Goal: Information Seeking & Learning: Check status

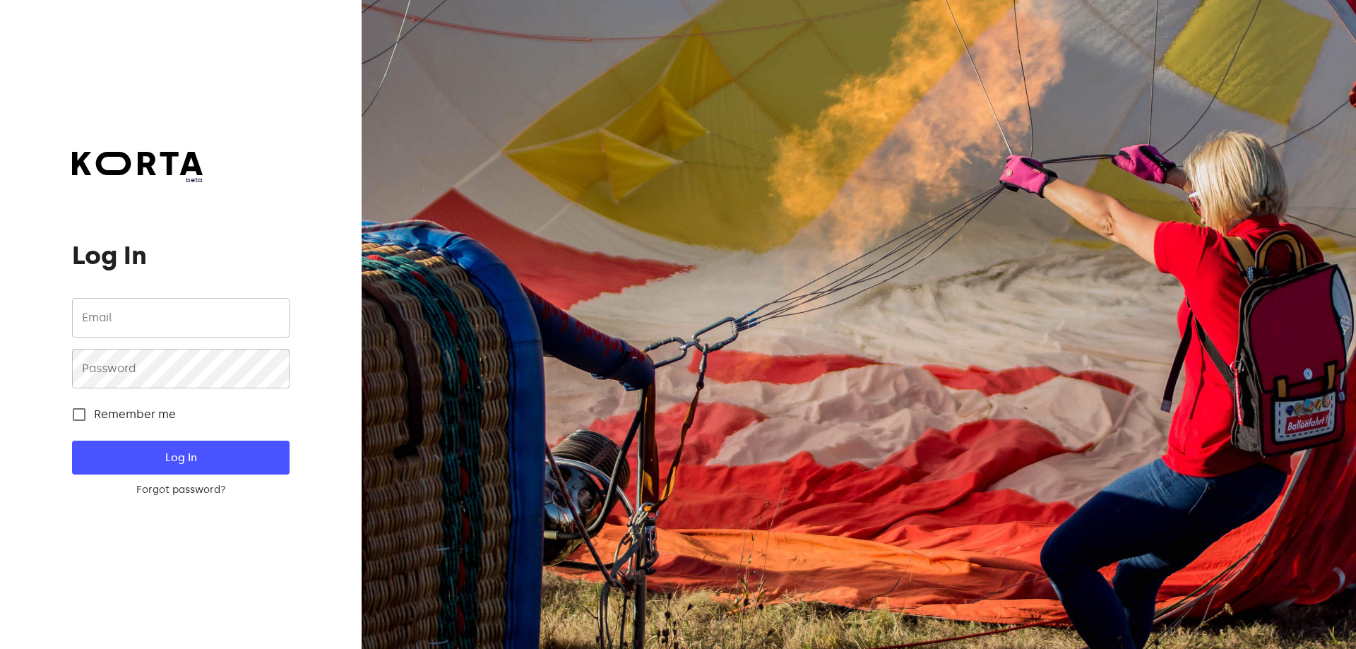
click at [158, 322] on input "email" at bounding box center [180, 318] width 217 height 40
type input "[EMAIL_ADDRESS][DOMAIN_NAME]"
click at [83, 417] on input "Remember me" at bounding box center [79, 415] width 30 height 30
checkbox input "true"
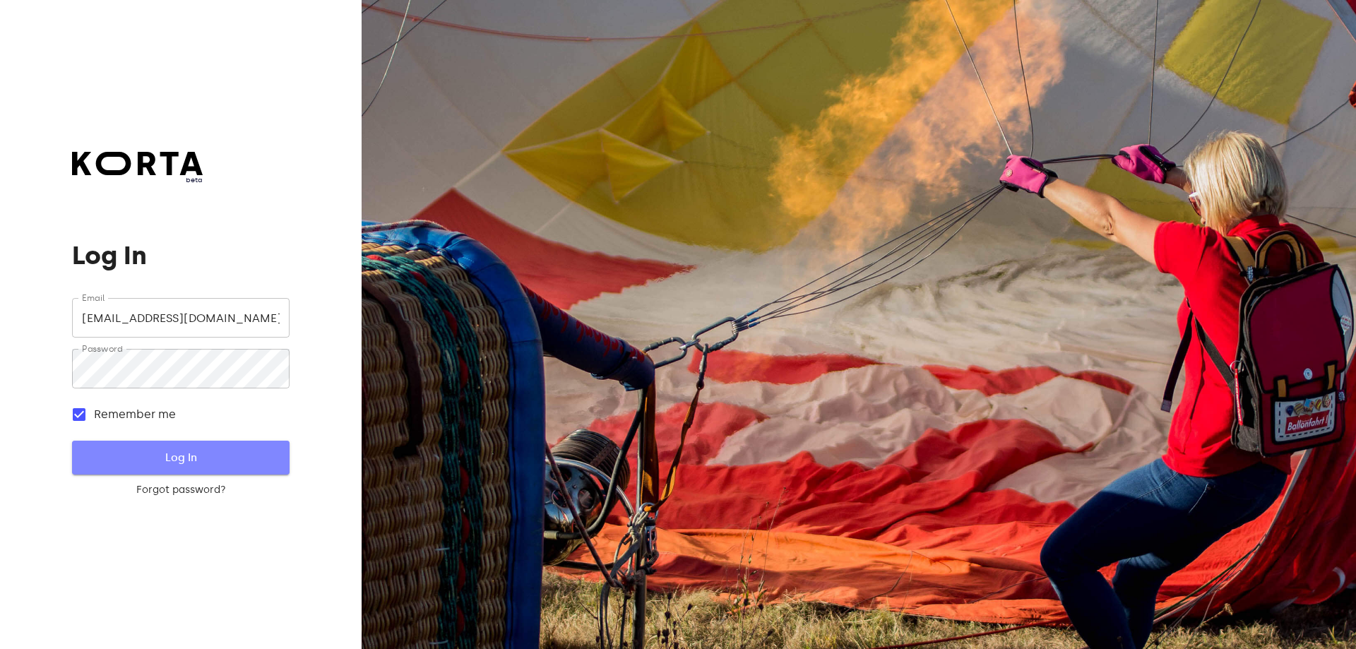
click at [153, 463] on span "Log In" at bounding box center [181, 457] width 172 height 18
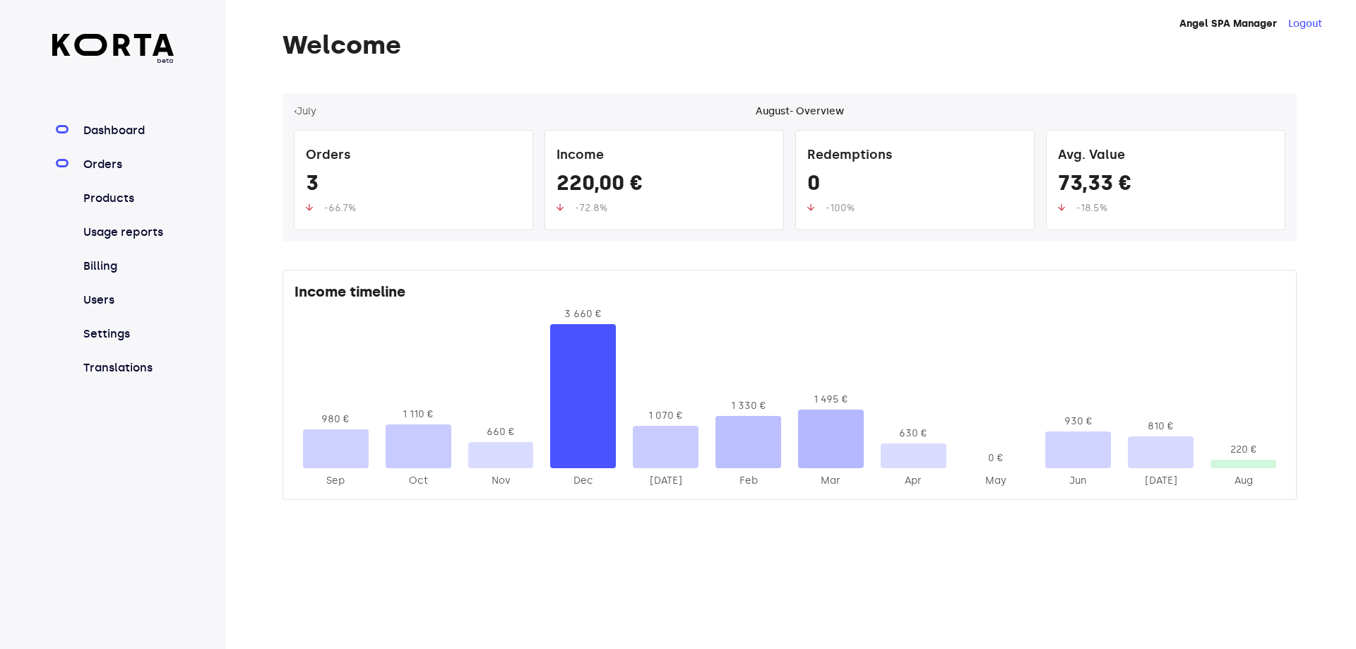
click at [95, 170] on link "Orders" at bounding box center [128, 164] width 94 height 17
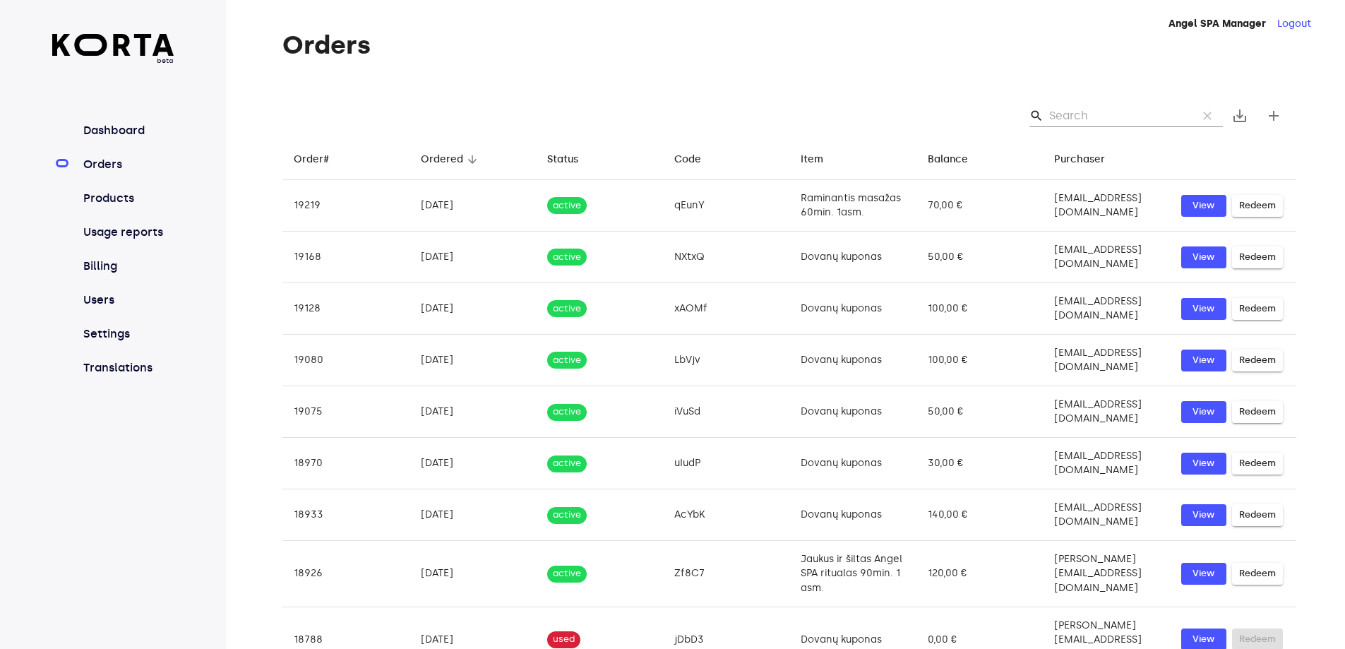
click at [1076, 117] on input "Search" at bounding box center [1118, 116] width 137 height 23
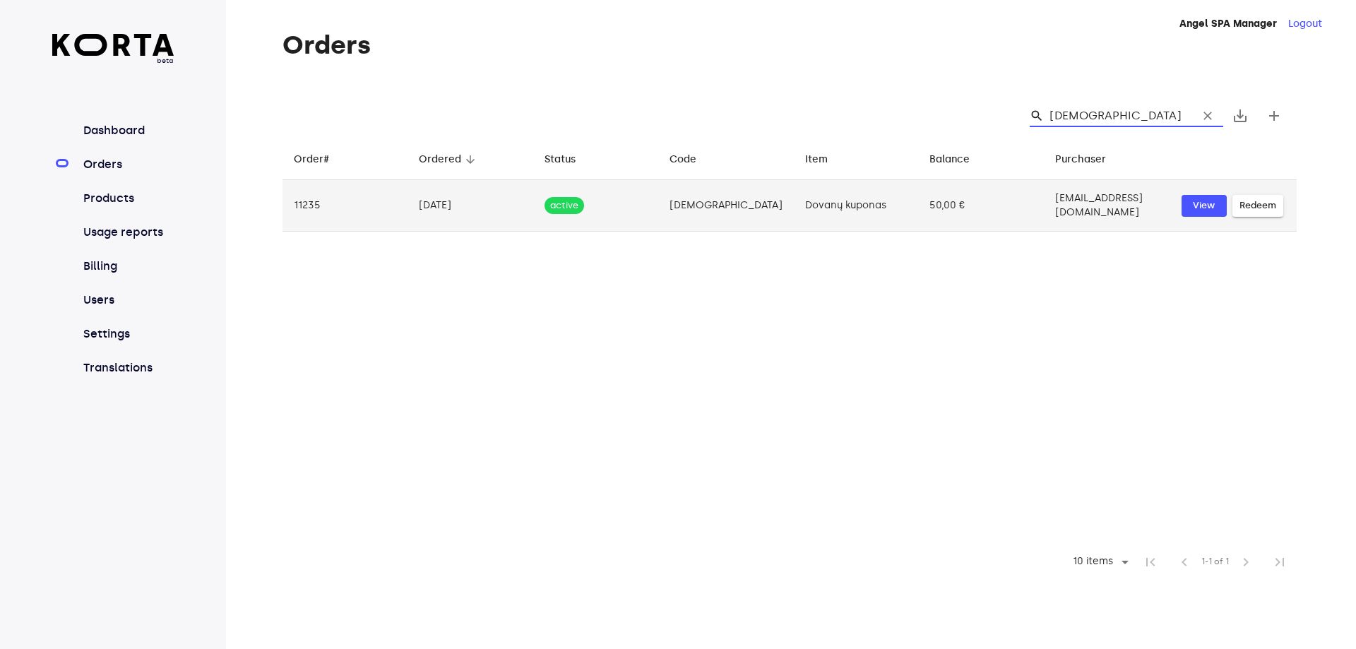
type input "[DEMOGRAPHIC_DATA]"
click at [1020, 218] on td "50,00 €" at bounding box center [980, 206] width 125 height 52
